Goal: Check status: Check status

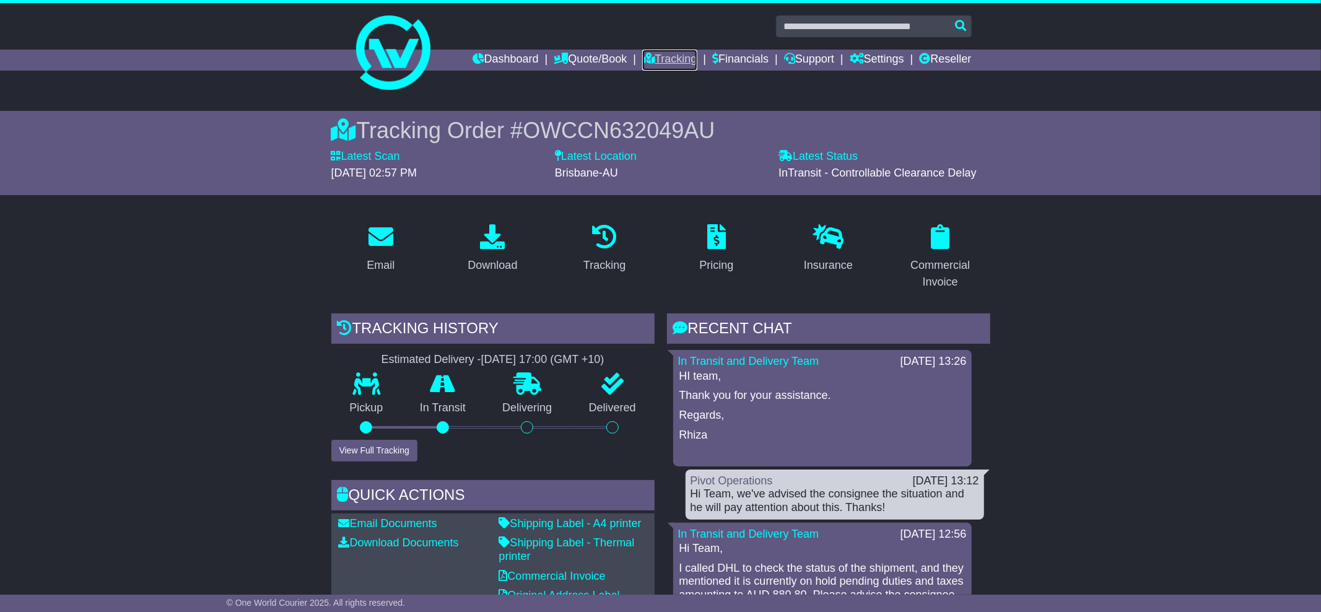
click at [658, 58] on link "Tracking" at bounding box center [669, 60] width 54 height 21
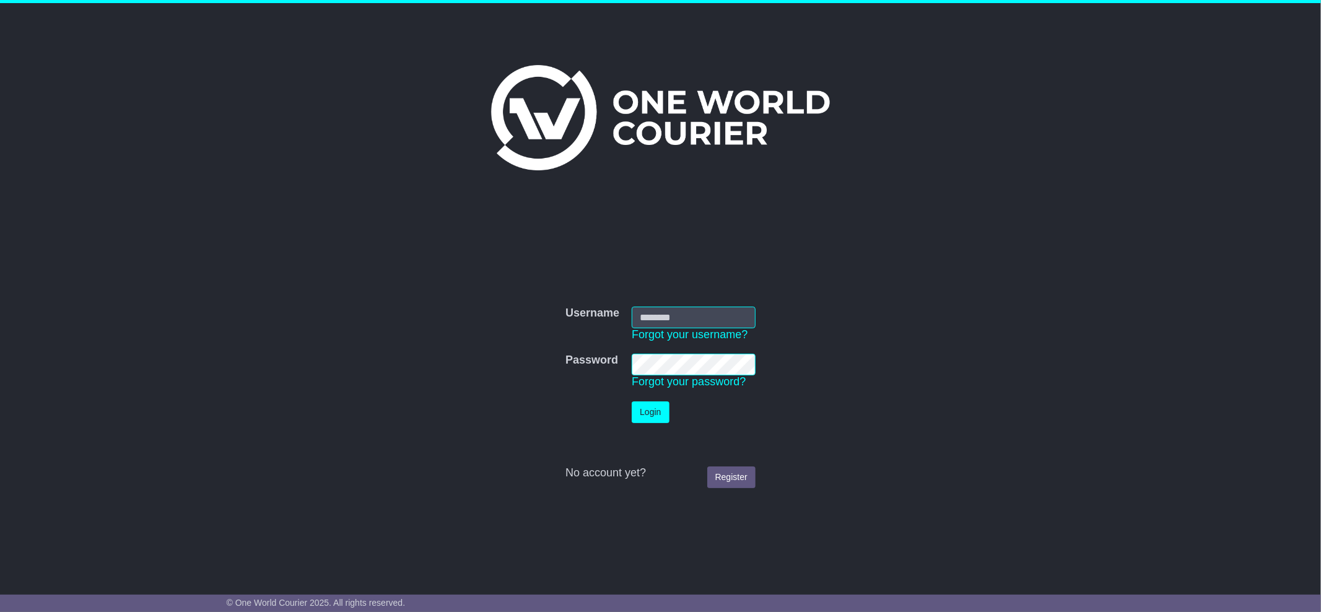
type input "**********"
click at [649, 415] on button "Login" at bounding box center [650, 412] width 37 height 22
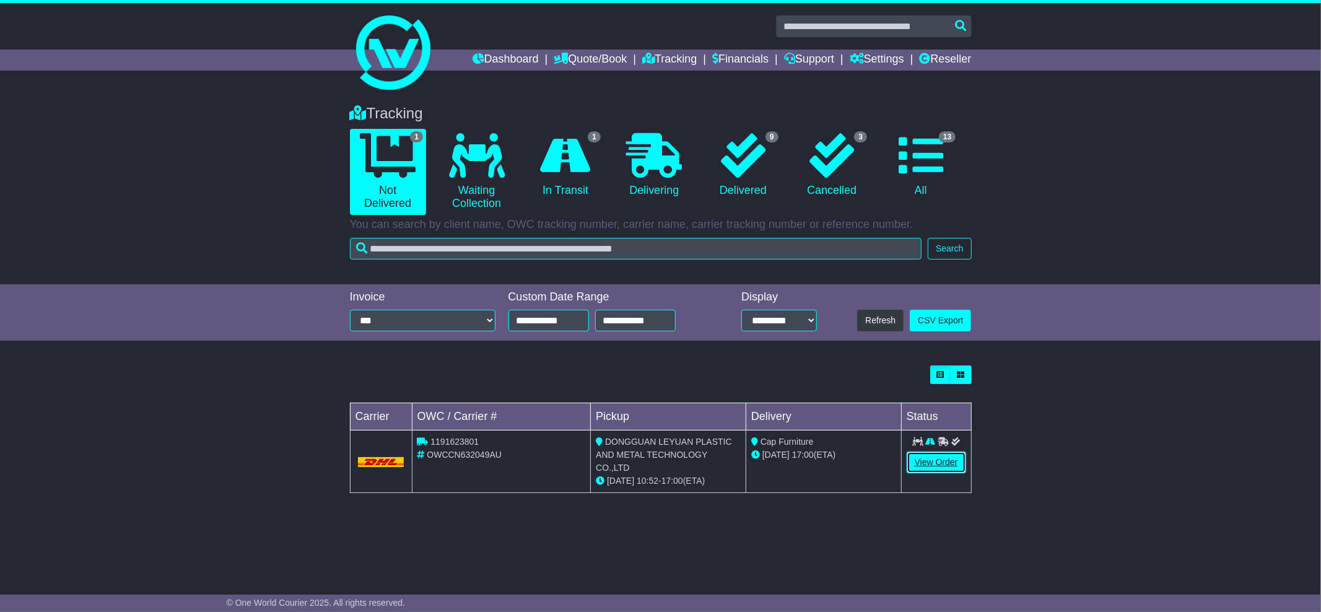
click at [923, 464] on link "View Order" at bounding box center [936, 462] width 59 height 22
